Goal: Task Accomplishment & Management: Use online tool/utility

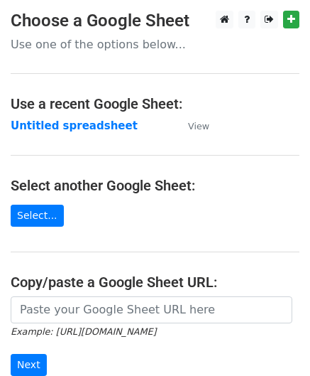
scroll to position [142, 0]
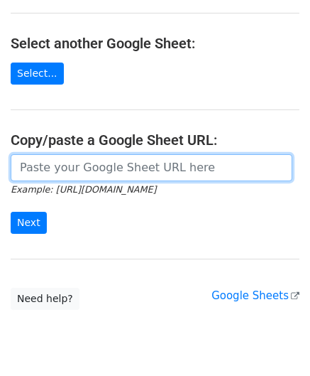
click at [86, 167] on input "url" at bounding box center [152, 167] width 282 height 27
paste input "[URL][DOMAIN_NAME]"
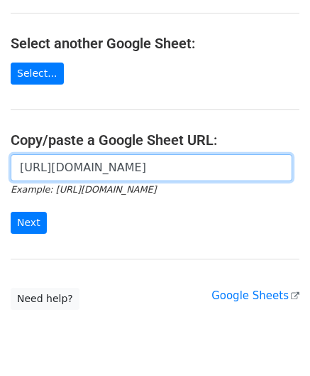
scroll to position [0, 301]
type input "[URL][DOMAIN_NAME]"
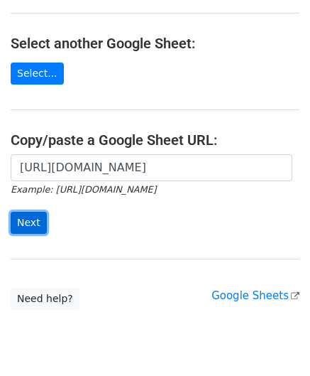
click at [28, 215] on input "Next" at bounding box center [29, 223] width 36 height 22
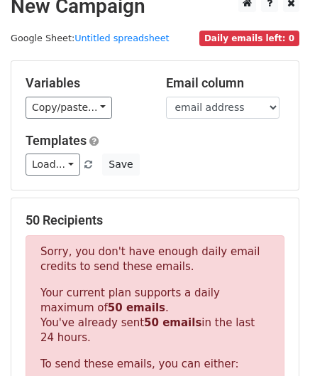
scroll to position [480, 0]
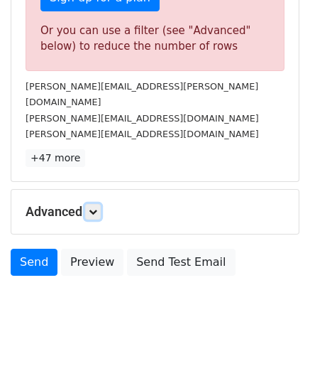
click at [101, 204] on link at bounding box center [93, 212] width 16 height 16
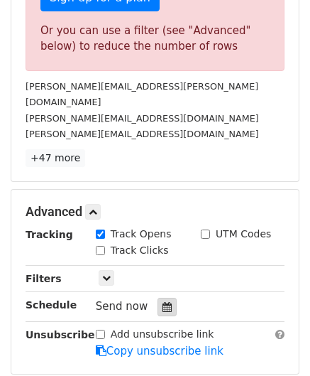
click at [166, 298] on div at bounding box center [167, 307] width 19 height 18
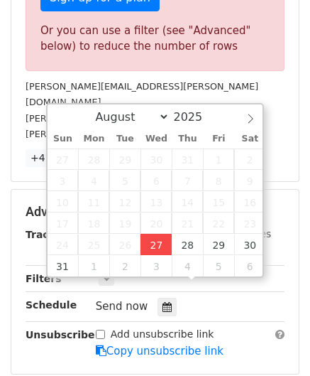
type input "2025-08-27 12:00"
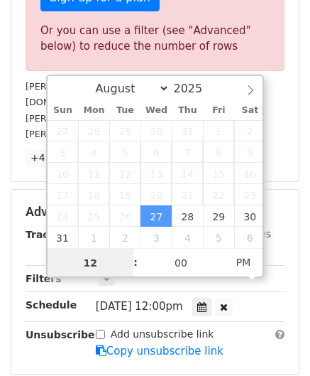
paste input "6"
type input "6"
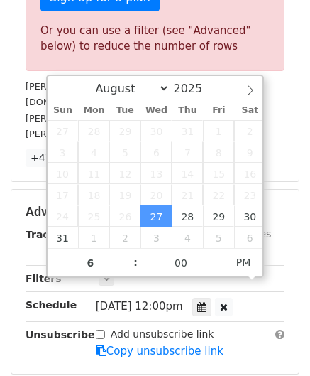
type input "2025-08-27 18:00"
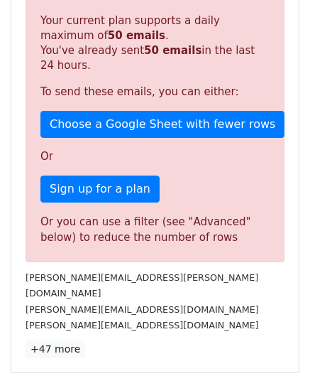
scroll to position [651, 0]
